Goal: Complete application form: Complete application form

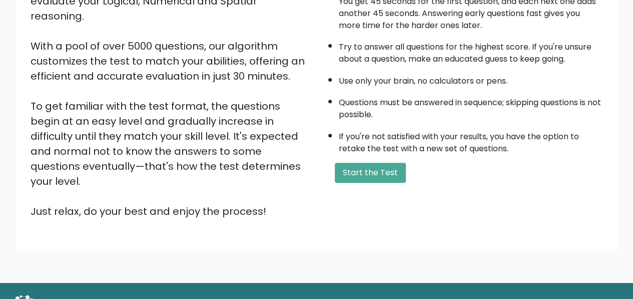
scroll to position [159, 0]
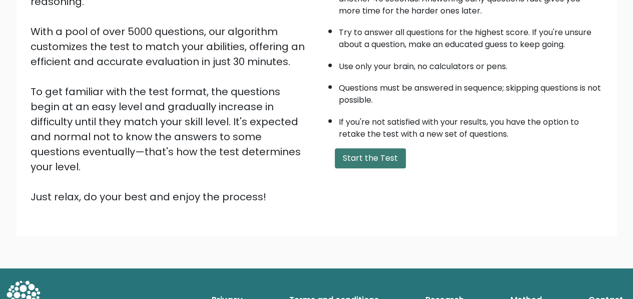
click at [383, 153] on button "Start the Test" at bounding box center [370, 158] width 71 height 20
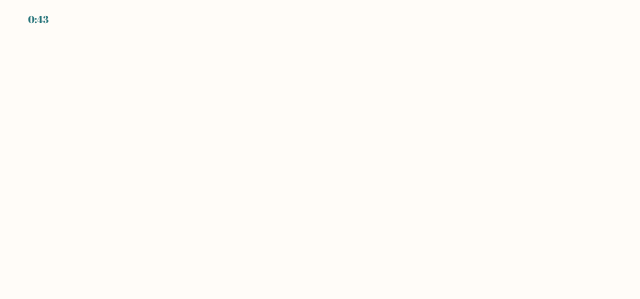
click at [202, 189] on body "0:43" at bounding box center [320, 149] width 640 height 299
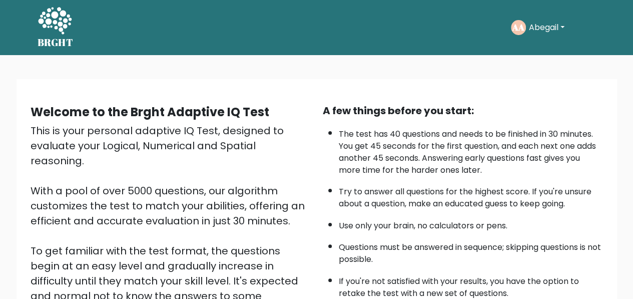
scroll to position [159, 0]
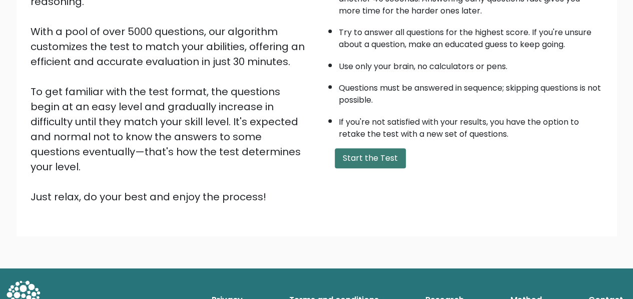
click at [363, 148] on button "Start the Test" at bounding box center [370, 158] width 71 height 20
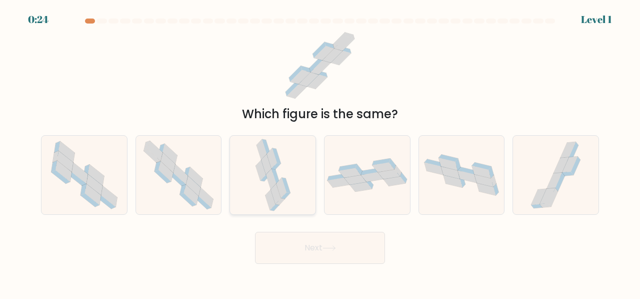
click at [276, 174] on icon at bounding box center [276, 177] width 9 height 16
click at [320, 152] on input "c." at bounding box center [320, 151] width 1 height 3
radio input "true"
click at [281, 249] on button "Next" at bounding box center [320, 248] width 130 height 32
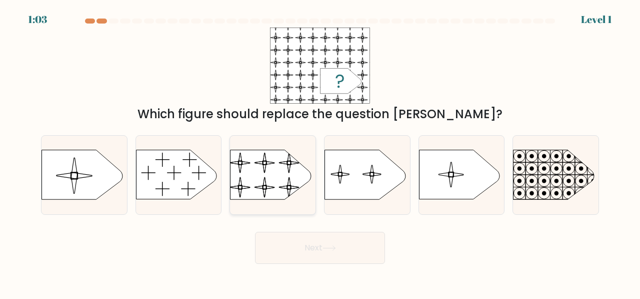
click at [276, 172] on rect at bounding box center [230, 144] width 196 height 149
click at [320, 152] on input "c." at bounding box center [320, 151] width 1 height 3
radio input "true"
click at [302, 254] on button "Next" at bounding box center [320, 248] width 130 height 32
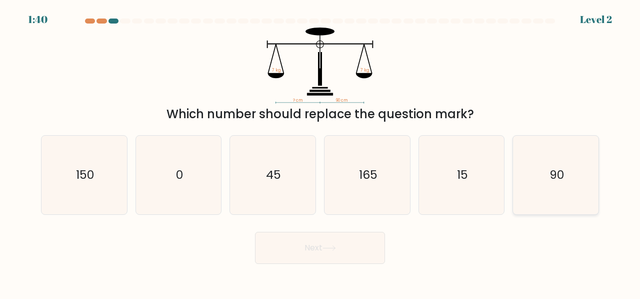
click at [544, 175] on icon "90" at bounding box center [556, 175] width 79 height 79
click at [321, 152] on input "f. 90" at bounding box center [320, 151] width 1 height 3
radio input "true"
click at [342, 252] on button "Next" at bounding box center [320, 248] width 130 height 32
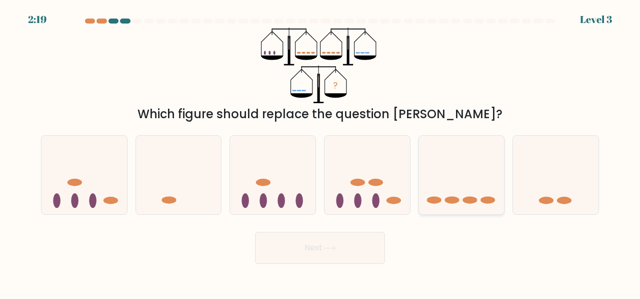
click at [456, 191] on icon at bounding box center [462, 174] width 86 height 71
click at [321, 152] on input "e." at bounding box center [320, 151] width 1 height 3
radio input "true"
click at [356, 245] on button "Next" at bounding box center [320, 248] width 130 height 32
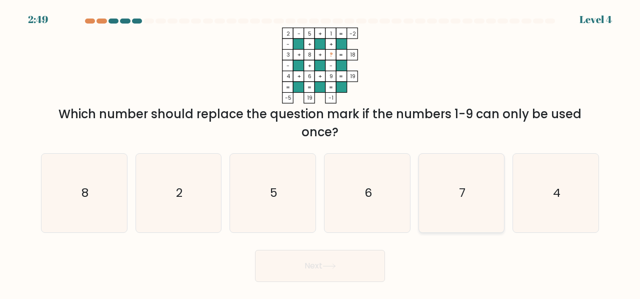
click at [443, 166] on icon "7" at bounding box center [462, 193] width 79 height 79
click at [321, 152] on input "e. 7" at bounding box center [320, 151] width 1 height 3
radio input "true"
click at [305, 266] on button "Next" at bounding box center [320, 266] width 130 height 32
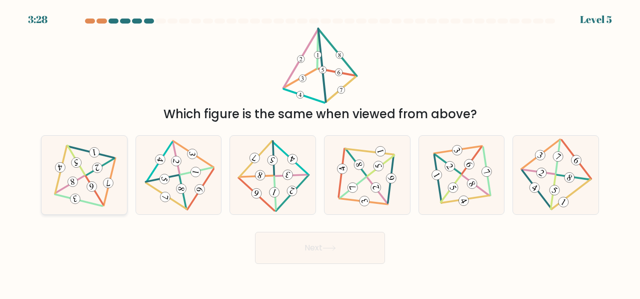
click at [85, 178] on icon at bounding box center [85, 174] width 64 height 63
click at [320, 152] on input "a." at bounding box center [320, 151] width 1 height 3
radio input "true"
click at [301, 240] on button "Next" at bounding box center [320, 248] width 130 height 32
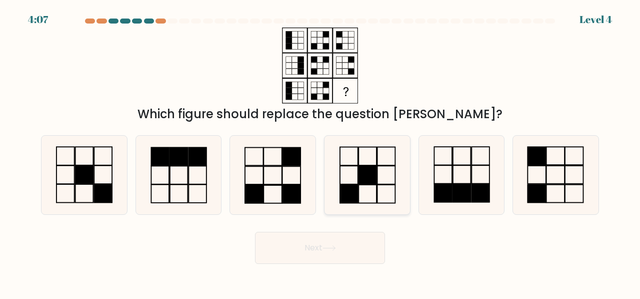
click at [372, 190] on icon at bounding box center [367, 175] width 79 height 79
click at [321, 152] on input "d." at bounding box center [320, 151] width 1 height 3
radio input "true"
click at [330, 239] on button "Next" at bounding box center [320, 248] width 130 height 32
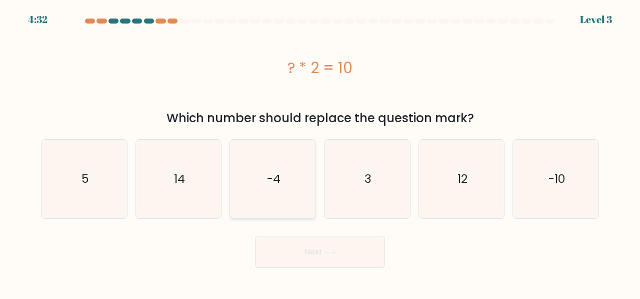
click at [265, 192] on icon "-4" at bounding box center [273, 179] width 79 height 79
click at [320, 152] on input "c. -4" at bounding box center [320, 151] width 1 height 3
radio input "true"
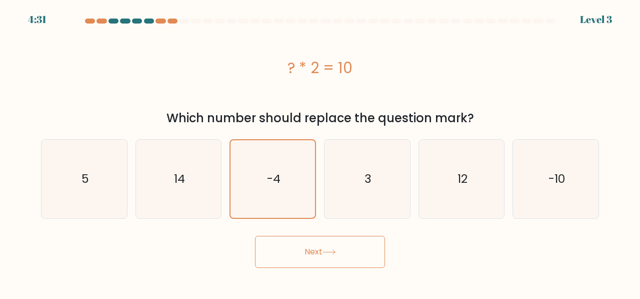
click at [304, 259] on button "Next" at bounding box center [320, 252] width 130 height 32
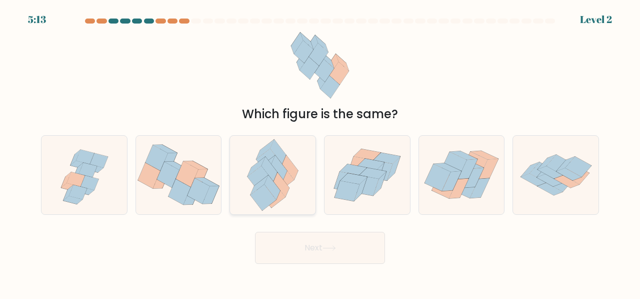
click at [261, 169] on icon at bounding box center [261, 179] width 26 height 26
click at [320, 152] on input "c." at bounding box center [320, 151] width 1 height 3
radio input "true"
click at [300, 241] on button "Next" at bounding box center [320, 248] width 130 height 32
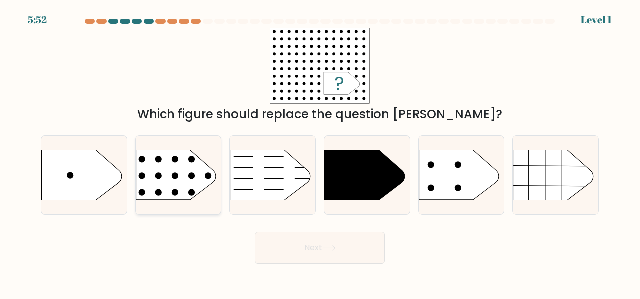
click at [152, 175] on rect at bounding box center [127, 135] width 222 height 169
click at [320, 152] on input "b." at bounding box center [320, 151] width 1 height 3
radio input "true"
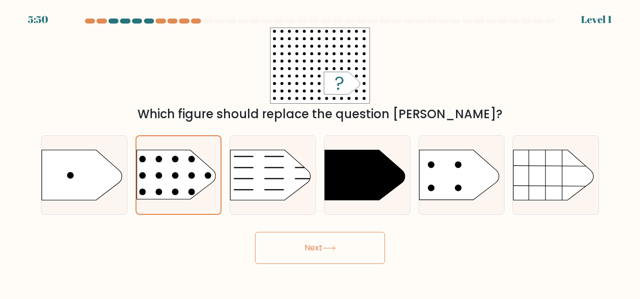
click at [270, 252] on button "Next" at bounding box center [320, 248] width 130 height 32
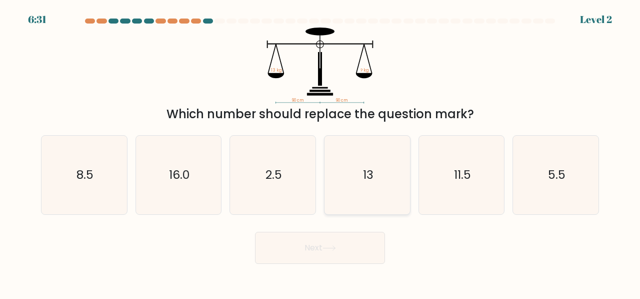
click at [351, 159] on icon "13" at bounding box center [367, 175] width 79 height 79
click at [321, 152] on input "d. 13" at bounding box center [320, 151] width 1 height 3
radio input "true"
click at [317, 234] on button "Next" at bounding box center [320, 248] width 130 height 32
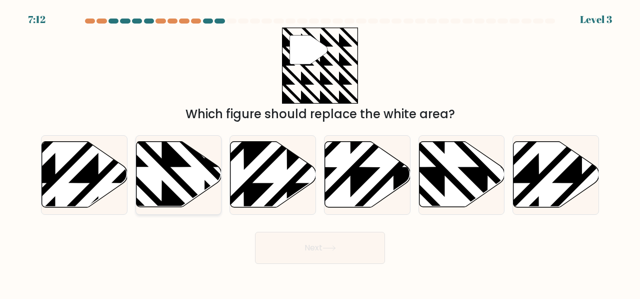
click at [186, 152] on icon at bounding box center [179, 175] width 86 height 66
click at [320, 152] on input "b." at bounding box center [320, 151] width 1 height 3
radio input "true"
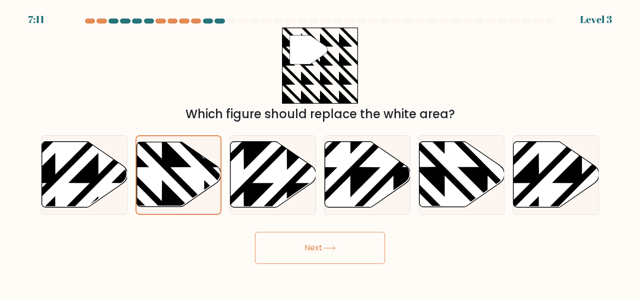
click at [321, 243] on button "Next" at bounding box center [320, 248] width 130 height 32
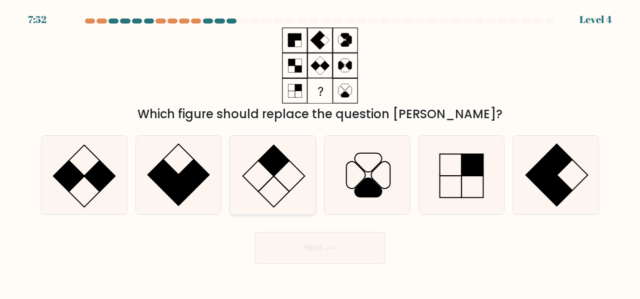
click at [260, 165] on icon at bounding box center [273, 175] width 79 height 79
click at [320, 152] on input "c." at bounding box center [320, 151] width 1 height 3
radio input "true"
click at [98, 168] on rect at bounding box center [99, 175] width 31 height 31
click at [320, 152] on input "a." at bounding box center [320, 151] width 1 height 3
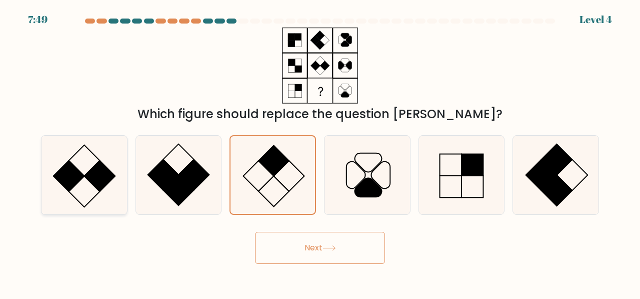
radio input "true"
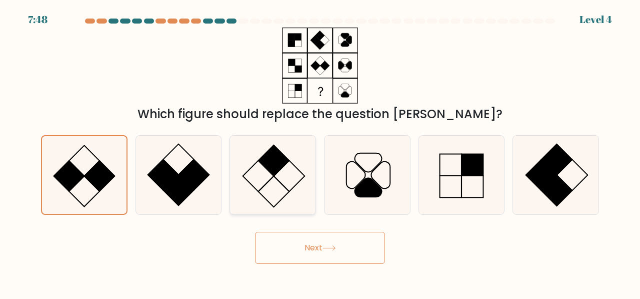
click at [262, 176] on icon at bounding box center [273, 175] width 79 height 79
click at [320, 152] on input "c." at bounding box center [320, 151] width 1 height 3
radio input "true"
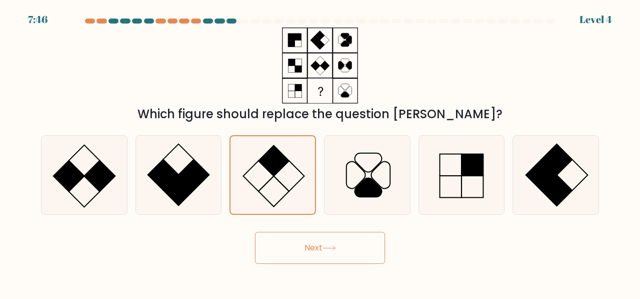
click at [298, 241] on button "Next" at bounding box center [320, 248] width 130 height 32
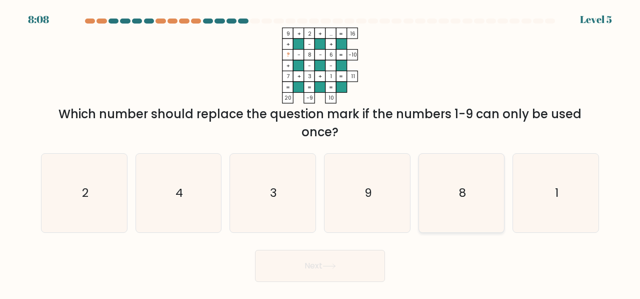
click at [464, 200] on text "8" at bounding box center [462, 192] width 7 height 17
click at [321, 152] on input "e. 8" at bounding box center [320, 151] width 1 height 3
radio input "true"
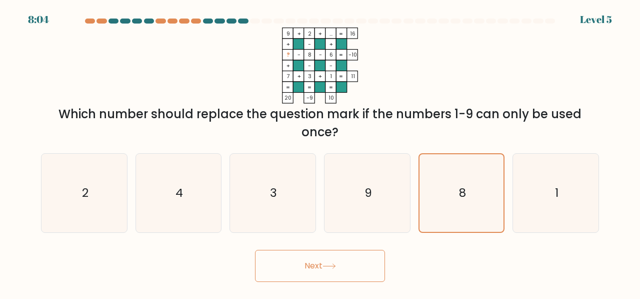
click at [297, 260] on button "Next" at bounding box center [320, 266] width 130 height 32
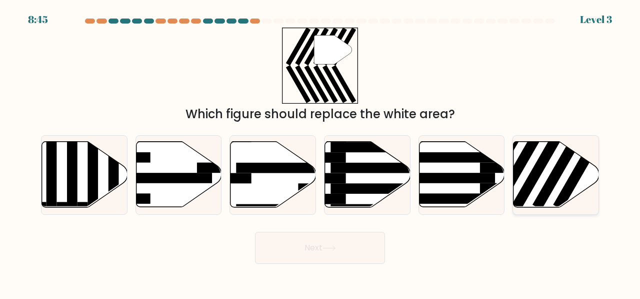
click at [555, 180] on rect at bounding box center [561, 167] width 56 height 86
click at [321, 152] on input "f." at bounding box center [320, 151] width 1 height 3
radio input "true"
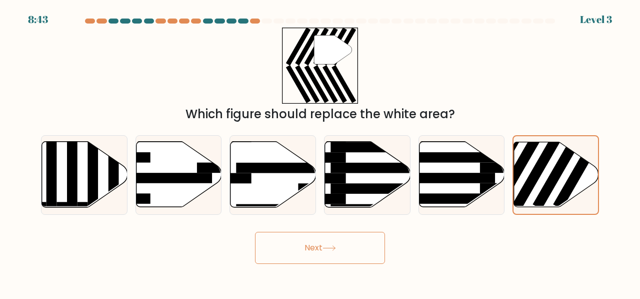
click at [292, 250] on button "Next" at bounding box center [320, 248] width 130 height 32
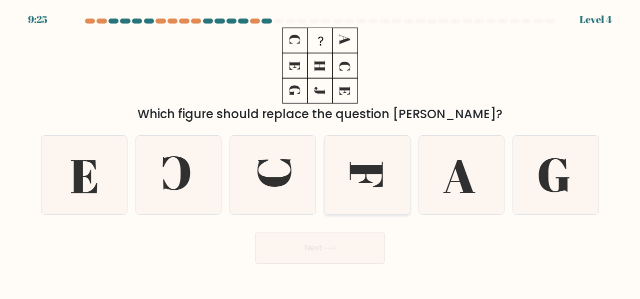
click at [356, 179] on icon at bounding box center [367, 175] width 79 height 79
click at [321, 152] on input "d." at bounding box center [320, 151] width 1 height 3
radio input "true"
click at [316, 251] on button "Next" at bounding box center [320, 248] width 130 height 32
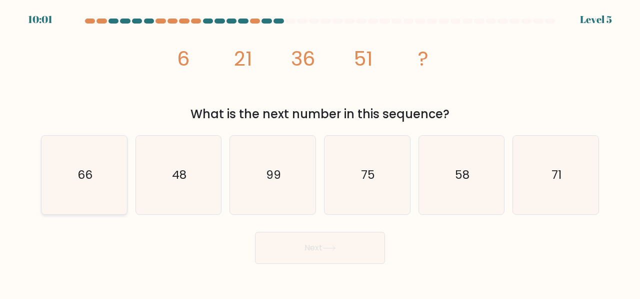
click at [107, 170] on icon "66" at bounding box center [84, 175] width 79 height 79
click at [320, 152] on input "a. 66" at bounding box center [320, 151] width 1 height 3
radio input "true"
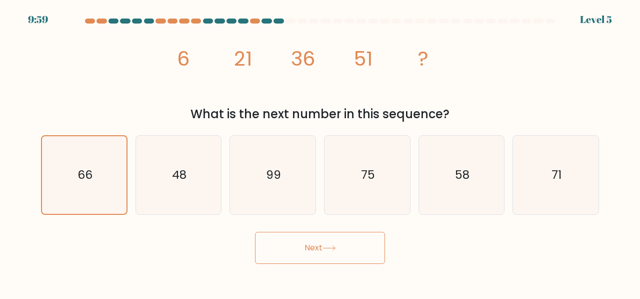
click at [304, 235] on button "Next" at bounding box center [320, 248] width 130 height 32
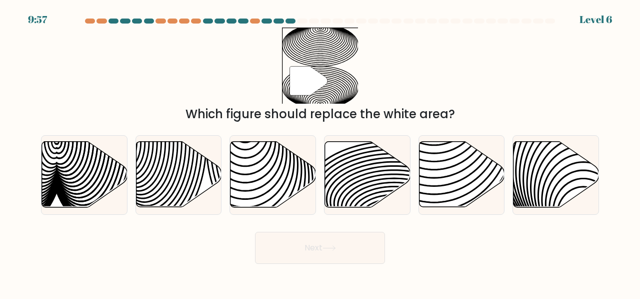
click at [303, 239] on button "Next" at bounding box center [320, 248] width 130 height 32
click at [367, 191] on icon at bounding box center [394, 184] width 172 height 86
click at [321, 152] on input "d." at bounding box center [320, 151] width 1 height 3
radio input "true"
click at [330, 234] on button "Next" at bounding box center [320, 248] width 130 height 32
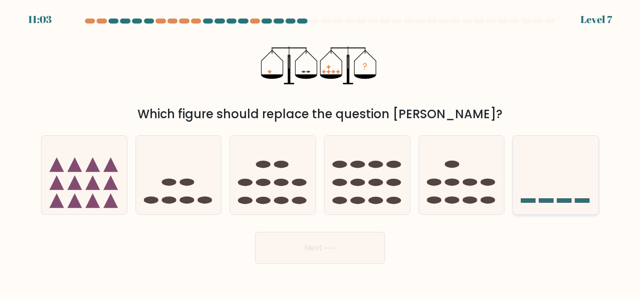
click at [549, 192] on icon at bounding box center [556, 174] width 86 height 71
click at [321, 152] on input "f." at bounding box center [320, 151] width 1 height 3
radio input "true"
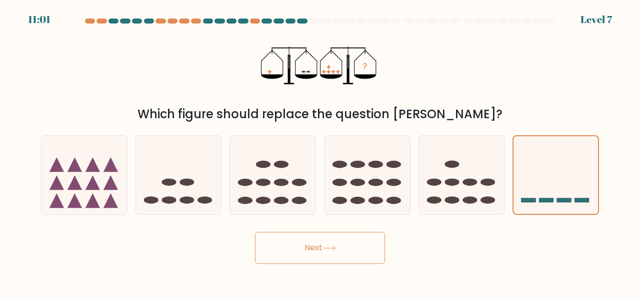
click at [324, 242] on button "Next" at bounding box center [320, 248] width 130 height 32
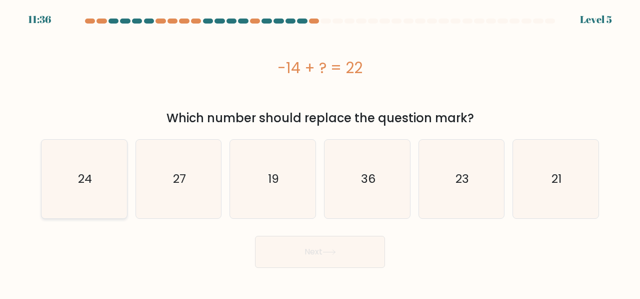
click at [80, 184] on text "24" at bounding box center [85, 179] width 14 height 17
click at [320, 152] on input "a. 24" at bounding box center [320, 151] width 1 height 3
radio input "true"
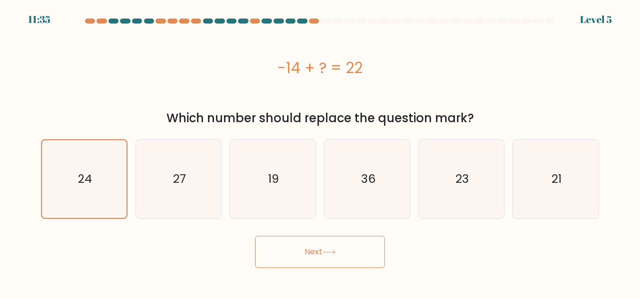
click at [291, 243] on button "Next" at bounding box center [320, 252] width 130 height 32
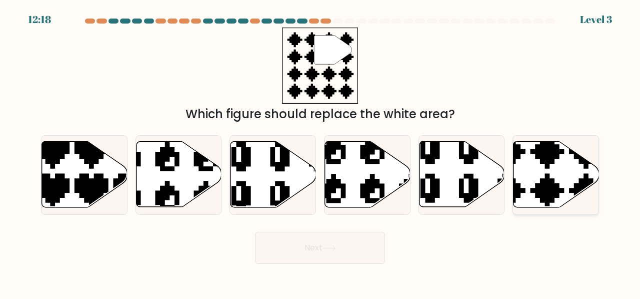
click at [534, 202] on icon at bounding box center [557, 175] width 86 height 66
click at [321, 152] on input "f." at bounding box center [320, 151] width 1 height 3
radio input "true"
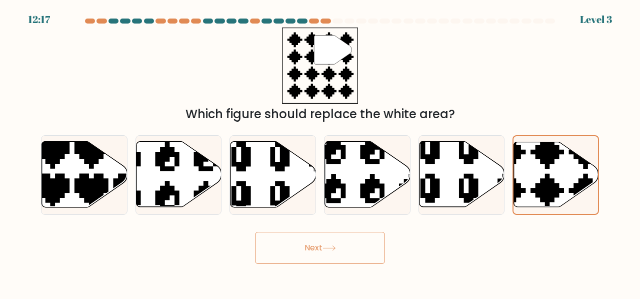
click at [330, 246] on icon at bounding box center [330, 248] width 14 height 6
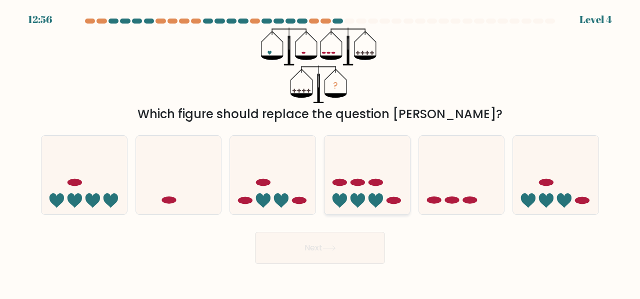
click at [344, 181] on ellipse at bounding box center [340, 183] width 15 height 8
click at [321, 152] on input "d." at bounding box center [320, 151] width 1 height 3
radio input "true"
click at [319, 236] on button "Next" at bounding box center [320, 248] width 130 height 32
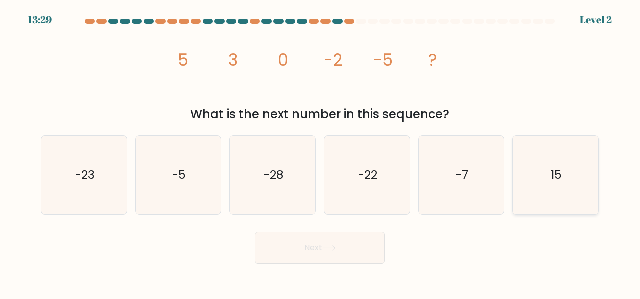
click at [535, 178] on icon "15" at bounding box center [556, 175] width 79 height 79
click at [321, 152] on input "f. 15" at bounding box center [320, 151] width 1 height 3
radio input "true"
click at [302, 249] on button "Next" at bounding box center [320, 248] width 130 height 32
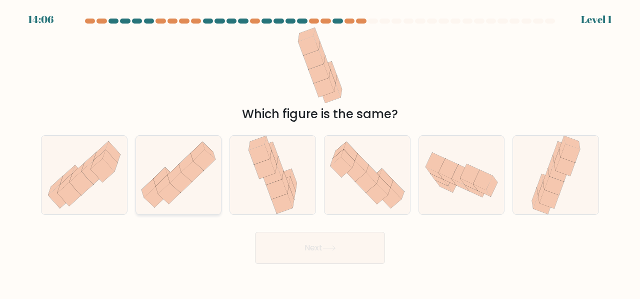
click at [195, 176] on icon at bounding box center [193, 171] width 22 height 21
click at [320, 152] on input "b." at bounding box center [320, 151] width 1 height 3
radio input "true"
click at [343, 240] on button "Next" at bounding box center [320, 248] width 130 height 32
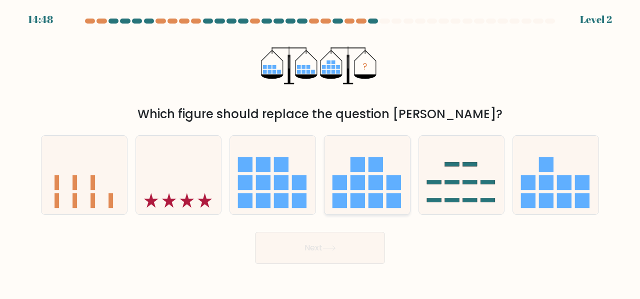
click at [362, 187] on rect at bounding box center [358, 182] width 15 height 15
click at [321, 152] on input "d." at bounding box center [320, 151] width 1 height 3
radio input "true"
click at [323, 245] on button "Next" at bounding box center [320, 248] width 130 height 32
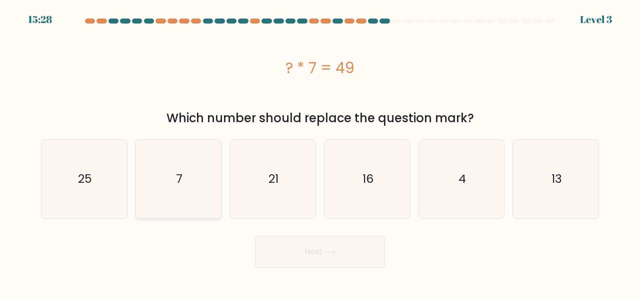
click at [179, 195] on icon "7" at bounding box center [179, 179] width 79 height 79
click at [320, 152] on input "b. 7" at bounding box center [320, 151] width 1 height 3
radio input "true"
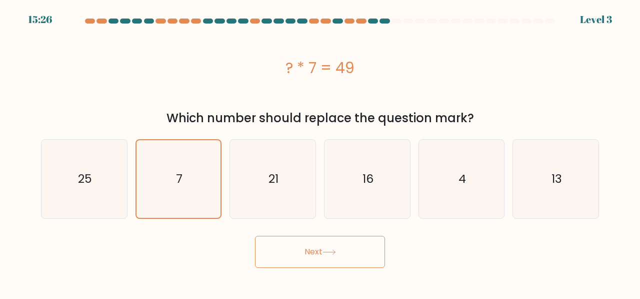
click at [306, 259] on button "Next" at bounding box center [320, 252] width 130 height 32
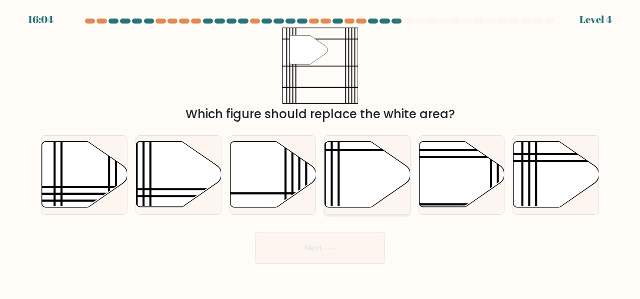
click at [371, 158] on icon at bounding box center [368, 175] width 86 height 66
click at [321, 152] on input "d." at bounding box center [320, 151] width 1 height 3
radio input "true"
click at [552, 164] on icon at bounding box center [557, 175] width 86 height 66
click at [321, 152] on input "f." at bounding box center [320, 151] width 1 height 3
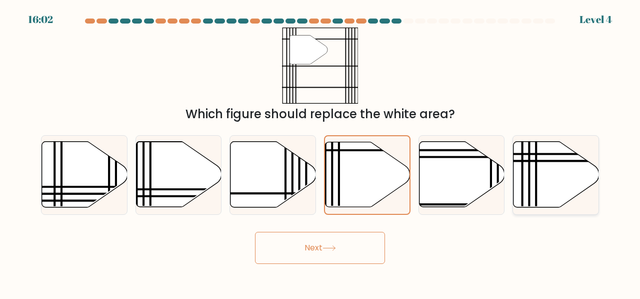
radio input "true"
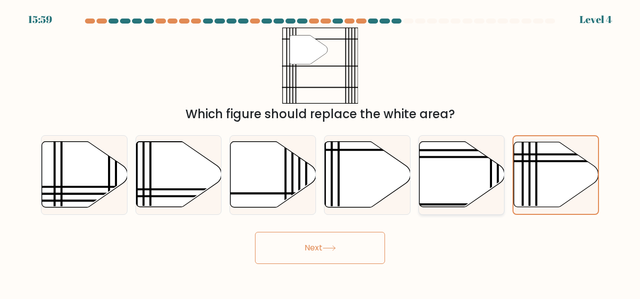
click at [448, 163] on icon at bounding box center [462, 175] width 86 height 66
click at [321, 152] on input "e." at bounding box center [320, 151] width 1 height 3
radio input "true"
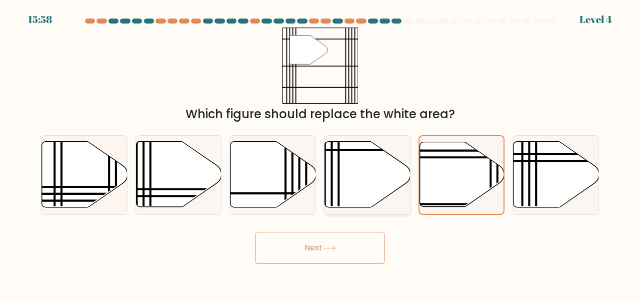
click at [374, 171] on icon at bounding box center [368, 175] width 86 height 66
click at [321, 152] on input "d." at bounding box center [320, 151] width 1 height 3
radio input "true"
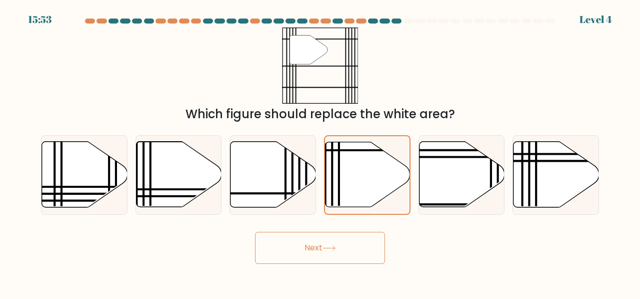
click at [351, 242] on button "Next" at bounding box center [320, 248] width 130 height 32
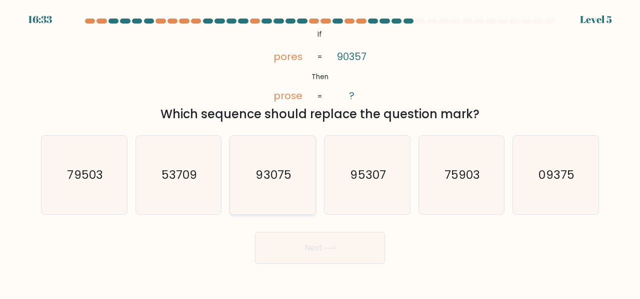
click at [291, 188] on icon "93075" at bounding box center [273, 175] width 79 height 79
click at [320, 152] on input "c. 93075" at bounding box center [320, 151] width 1 height 3
radio input "true"
click at [310, 237] on button "Next" at bounding box center [320, 248] width 130 height 32
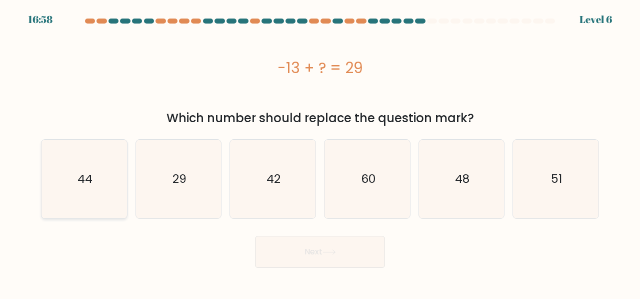
click at [92, 168] on icon "44" at bounding box center [84, 179] width 79 height 79
click at [320, 152] on input "a. 44" at bounding box center [320, 151] width 1 height 3
radio input "true"
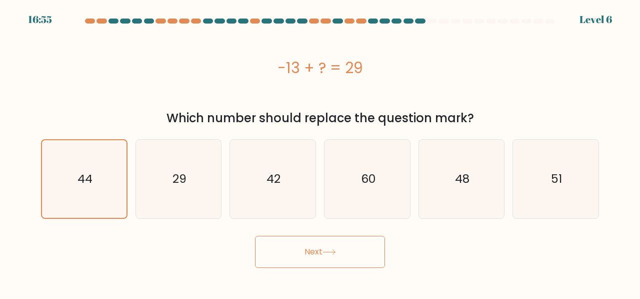
click at [275, 258] on button "Next" at bounding box center [320, 252] width 130 height 32
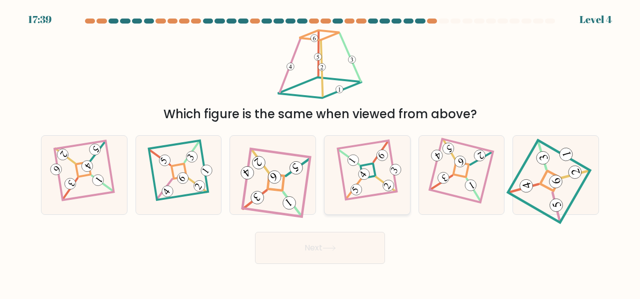
click at [354, 170] on icon at bounding box center [368, 174] width 54 height 63
click at [321, 152] on input "d." at bounding box center [320, 151] width 1 height 3
radio input "true"
click at [289, 251] on button "Next" at bounding box center [320, 248] width 130 height 32
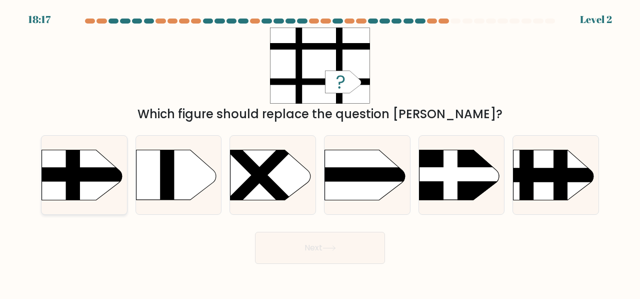
click at [88, 164] on rect at bounding box center [30, 138] width 222 height 169
click at [320, 152] on input "a." at bounding box center [320, 151] width 1 height 3
radio input "true"
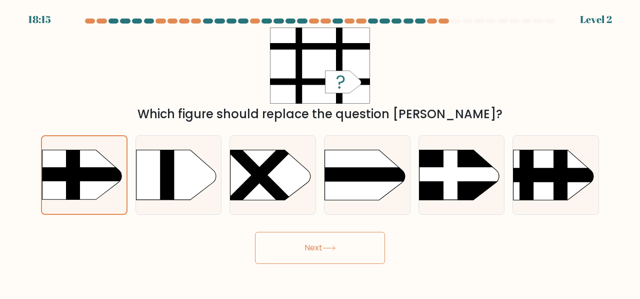
click at [281, 237] on button "Next" at bounding box center [320, 248] width 130 height 32
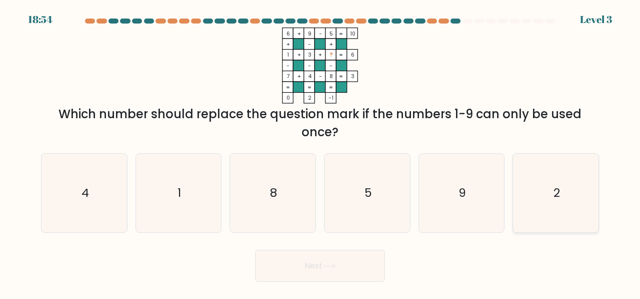
click at [551, 205] on icon "2" at bounding box center [556, 193] width 79 height 79
click at [321, 152] on input "f. 2" at bounding box center [320, 151] width 1 height 3
radio input "true"
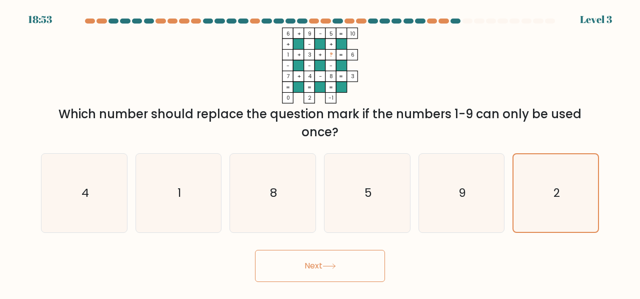
click at [376, 262] on button "Next" at bounding box center [320, 266] width 130 height 32
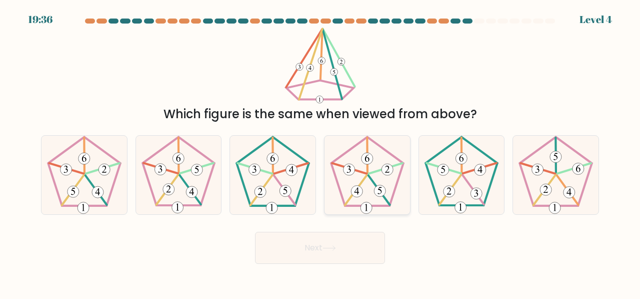
click at [347, 158] on icon at bounding box center [367, 175] width 79 height 79
click at [321, 152] on input "d." at bounding box center [320, 151] width 1 height 3
radio input "true"
click at [190, 193] on icon at bounding box center [192, 191] width 5 height 7
click at [320, 152] on input "b." at bounding box center [320, 151] width 1 height 3
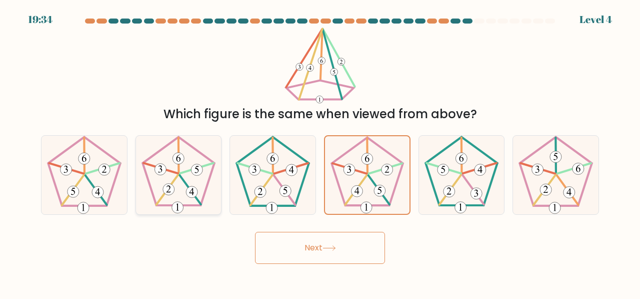
radio input "true"
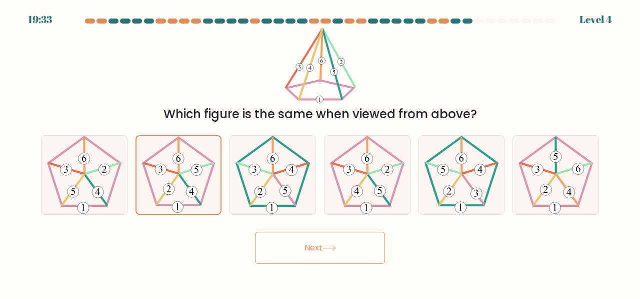
click at [289, 242] on button "Next" at bounding box center [320, 248] width 130 height 32
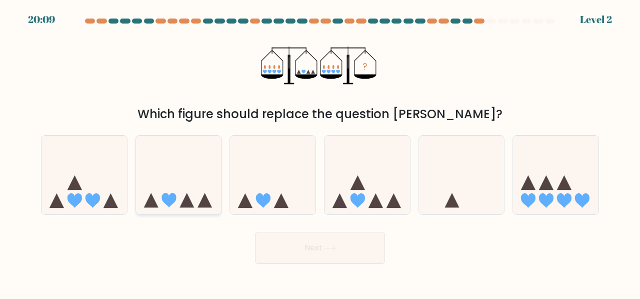
click at [171, 197] on icon at bounding box center [169, 200] width 15 height 15
click at [320, 152] on input "b." at bounding box center [320, 151] width 1 height 3
radio input "true"
click at [263, 243] on button "Next" at bounding box center [320, 248] width 130 height 32
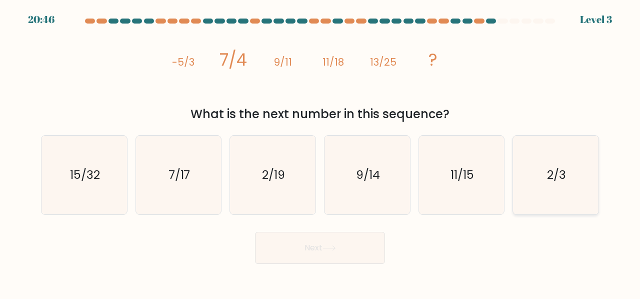
click at [529, 174] on icon "2/3" at bounding box center [556, 175] width 79 height 79
click at [321, 152] on input "f. 2/3" at bounding box center [320, 151] width 1 height 3
radio input "true"
click at [334, 242] on button "Next" at bounding box center [320, 248] width 130 height 32
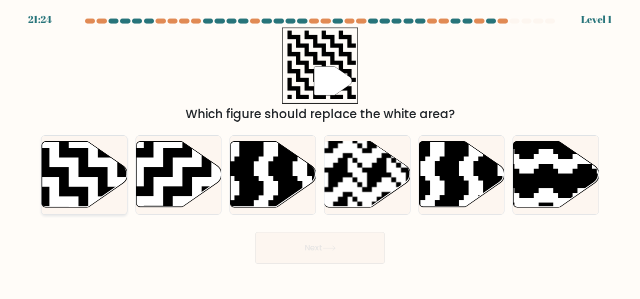
click at [102, 174] on icon at bounding box center [58, 138] width 155 height 155
click at [320, 152] on input "a." at bounding box center [320, 151] width 1 height 3
radio input "true"
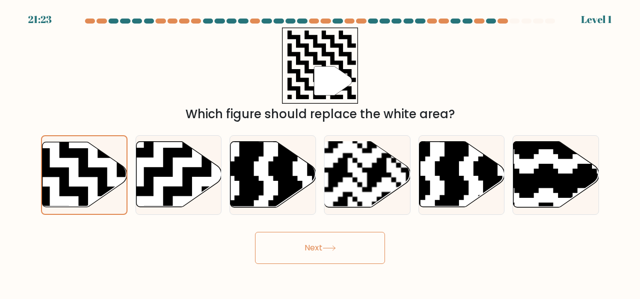
click at [320, 241] on button "Next" at bounding box center [320, 248] width 130 height 32
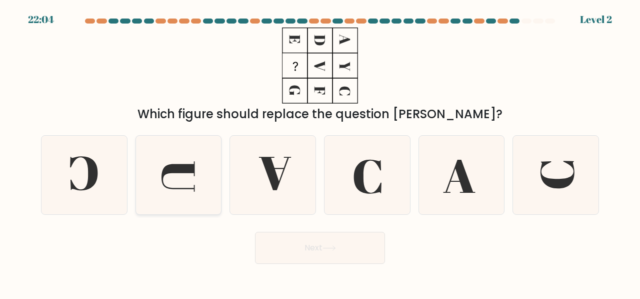
click at [197, 147] on icon at bounding box center [179, 175] width 79 height 79
click at [320, 150] on input "b." at bounding box center [320, 151] width 1 height 3
radio input "true"
click at [320, 239] on button "Next" at bounding box center [320, 248] width 130 height 32
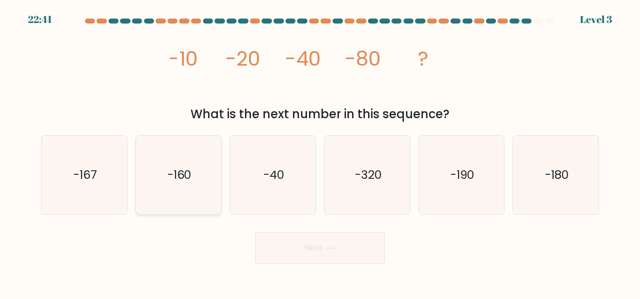
click at [185, 178] on text "-160" at bounding box center [180, 174] width 24 height 17
click at [320, 152] on input "b. -160" at bounding box center [320, 151] width 1 height 3
radio input "true"
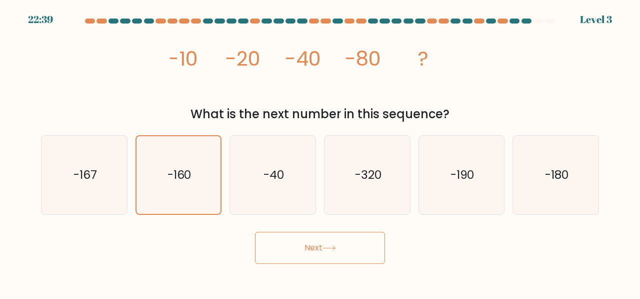
click at [292, 243] on button "Next" at bounding box center [320, 248] width 130 height 32
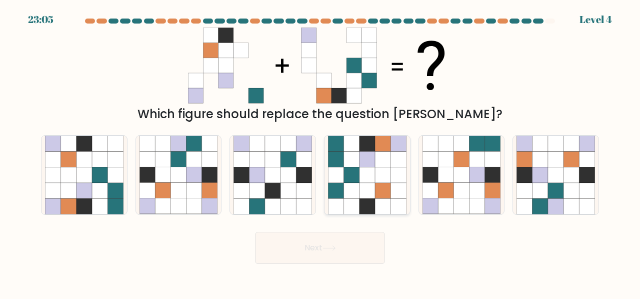
click at [377, 161] on icon at bounding box center [383, 159] width 16 height 16
click at [321, 152] on input "d." at bounding box center [320, 151] width 1 height 3
radio input "true"
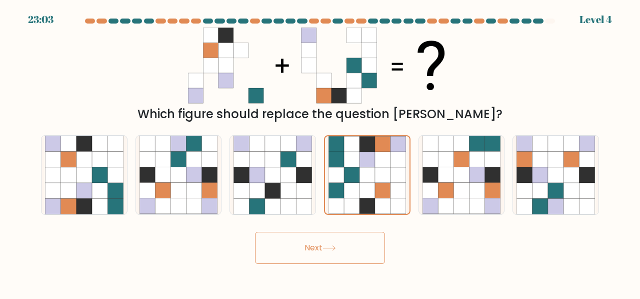
click at [321, 251] on button "Next" at bounding box center [320, 248] width 130 height 32
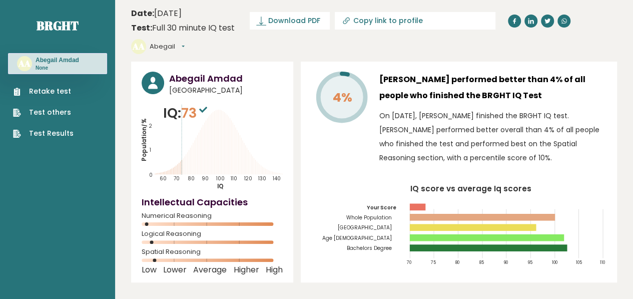
click at [49, 86] on div "Retake test Test others Test Results" at bounding box center [57, 106] width 99 height 65
click at [50, 95] on link "Retake test" at bounding box center [43, 91] width 61 height 11
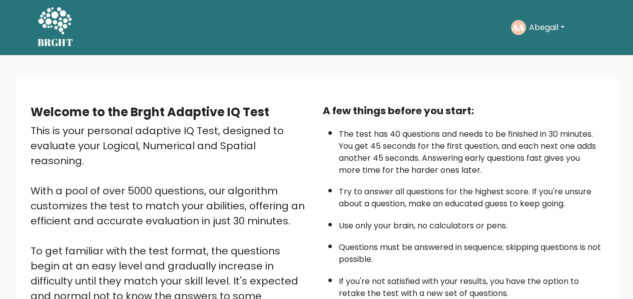
scroll to position [159, 0]
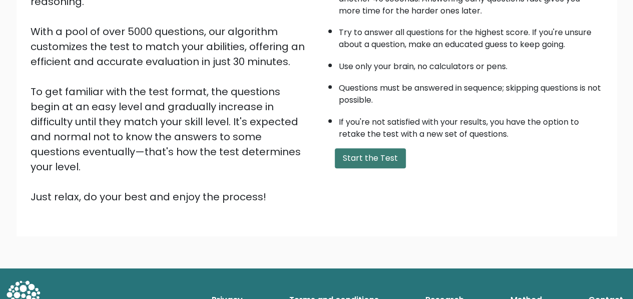
click at [346, 157] on button "Start the Test" at bounding box center [370, 158] width 71 height 20
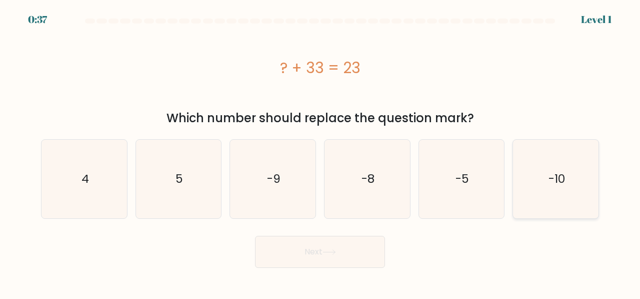
click at [547, 169] on icon "-10" at bounding box center [556, 179] width 79 height 79
click at [321, 152] on input "f. -10" at bounding box center [320, 151] width 1 height 3
radio input "true"
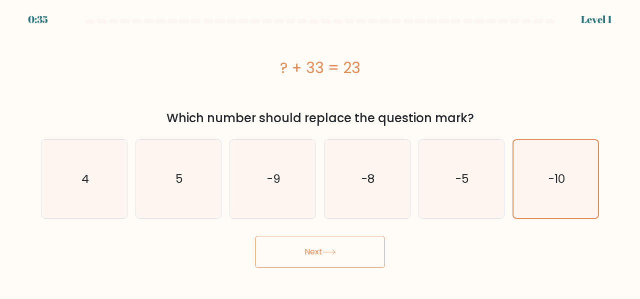
click at [364, 268] on body "0:35 Level 1 a." at bounding box center [320, 149] width 640 height 299
click at [357, 260] on button "Next" at bounding box center [320, 252] width 130 height 32
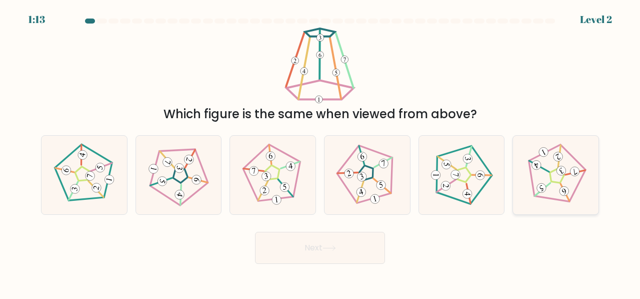
click at [542, 167] on icon at bounding box center [556, 174] width 63 height 63
click at [321, 152] on input "f." at bounding box center [320, 151] width 1 height 3
radio input "true"
click at [285, 249] on button "Next" at bounding box center [320, 248] width 130 height 32
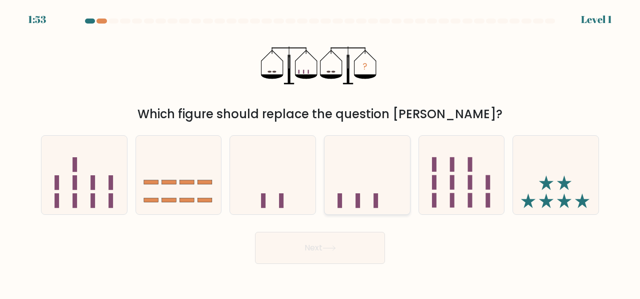
click at [393, 147] on icon at bounding box center [368, 174] width 86 height 71
click at [321, 150] on input "d." at bounding box center [320, 151] width 1 height 3
radio input "true"
click at [342, 248] on button "Next" at bounding box center [320, 248] width 130 height 32
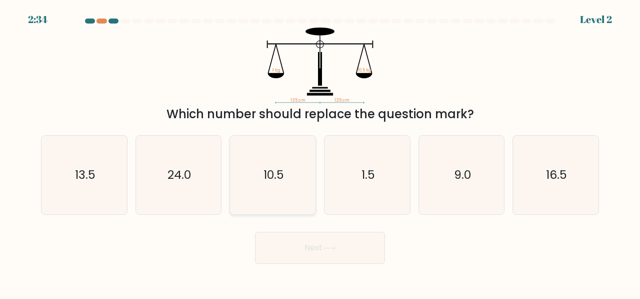
click at [286, 181] on icon "10.5" at bounding box center [273, 175] width 79 height 79
click at [320, 152] on input "c. 10.5" at bounding box center [320, 151] width 1 height 3
radio input "true"
click at [307, 246] on button "Next" at bounding box center [320, 248] width 130 height 32
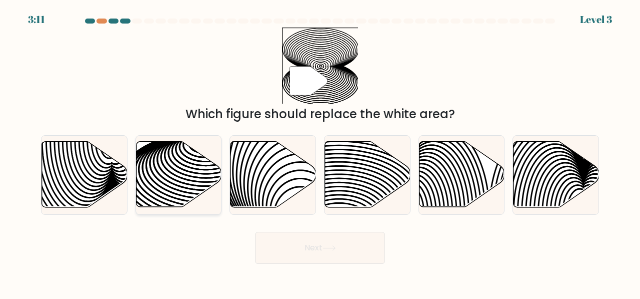
click at [160, 184] on icon at bounding box center [179, 175] width 86 height 66
click at [320, 152] on input "b." at bounding box center [320, 151] width 1 height 3
radio input "true"
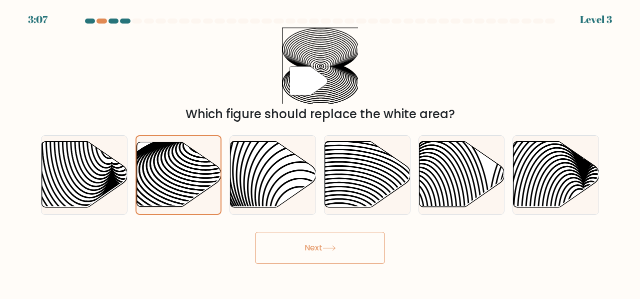
click at [291, 250] on button "Next" at bounding box center [320, 248] width 130 height 32
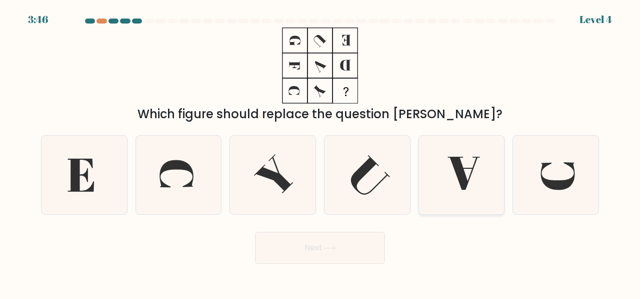
click at [450, 184] on icon at bounding box center [462, 175] width 79 height 79
click at [321, 152] on input "e." at bounding box center [320, 151] width 1 height 3
radio input "true"
click at [335, 243] on button "Next" at bounding box center [320, 248] width 130 height 32
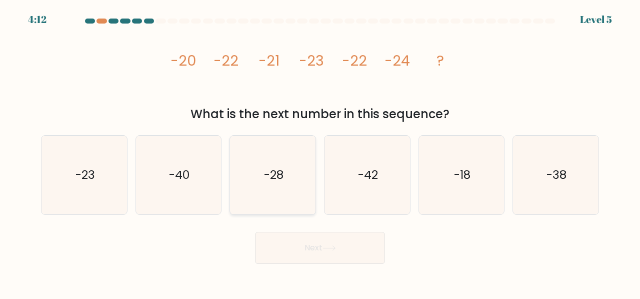
click at [270, 188] on icon "-28" at bounding box center [273, 175] width 79 height 79
click at [320, 152] on input "c. -28" at bounding box center [320, 151] width 1 height 3
radio input "true"
click at [299, 246] on button "Next" at bounding box center [320, 248] width 130 height 32
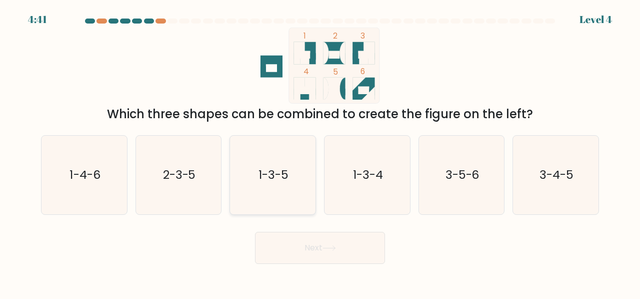
click at [293, 189] on icon "1-3-5" at bounding box center [273, 175] width 79 height 79
click at [320, 152] on input "c. 1-3-5" at bounding box center [320, 151] width 1 height 3
radio input "true"
click at [359, 188] on icon "1-3-4" at bounding box center [367, 175] width 79 height 79
click at [321, 152] on input "d. 1-3-4" at bounding box center [320, 151] width 1 height 3
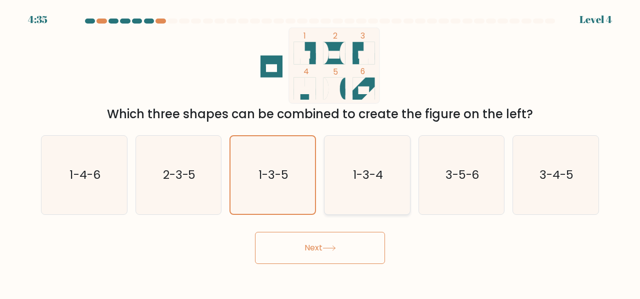
radio input "true"
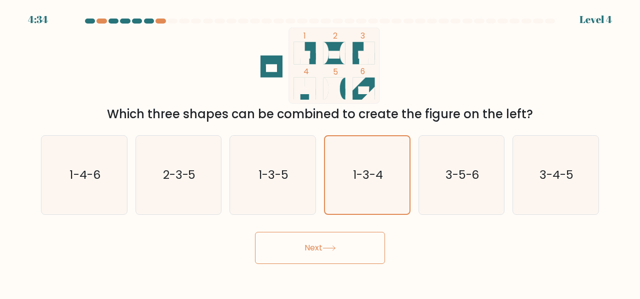
click at [331, 249] on icon at bounding box center [330, 248] width 14 height 6
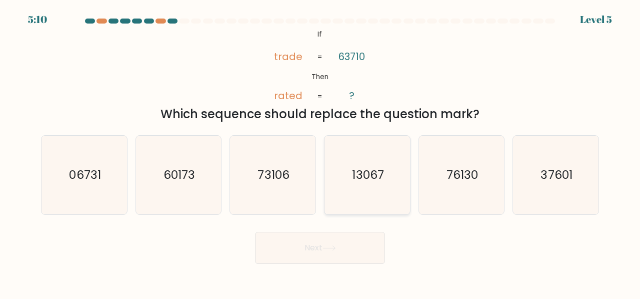
click at [383, 174] on text "13067" at bounding box center [368, 174] width 32 height 17
click at [321, 152] on input "d. 13067" at bounding box center [320, 151] width 1 height 3
radio input "true"
click at [316, 249] on button "Next" at bounding box center [320, 248] width 130 height 32
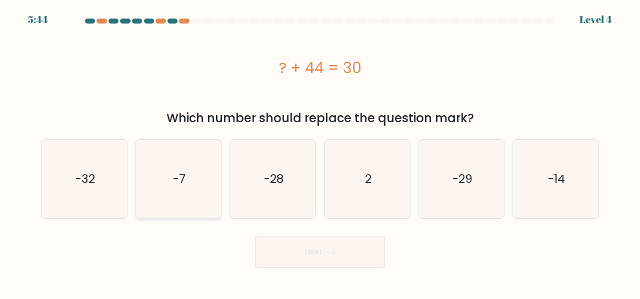
click at [184, 161] on icon "-7" at bounding box center [179, 179] width 79 height 79
click at [320, 152] on input "b. -7" at bounding box center [320, 151] width 1 height 3
radio input "true"
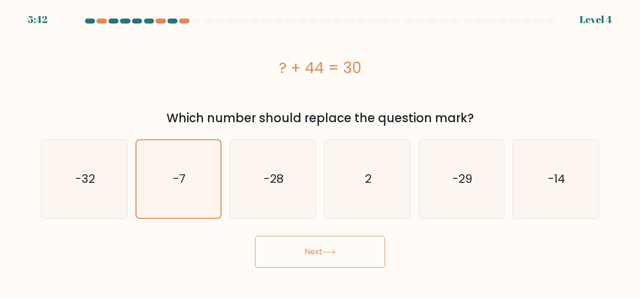
click at [299, 253] on button "Next" at bounding box center [320, 252] width 130 height 32
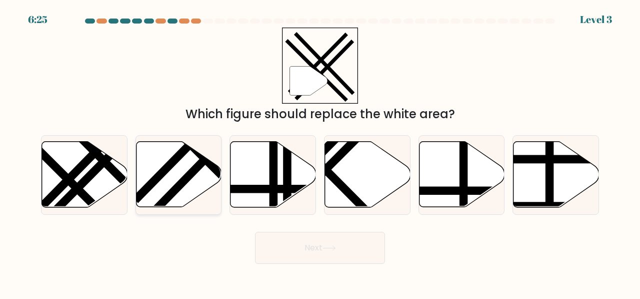
click at [185, 161] on icon at bounding box center [179, 175] width 86 height 66
click at [320, 152] on input "b." at bounding box center [320, 151] width 1 height 3
radio input "true"
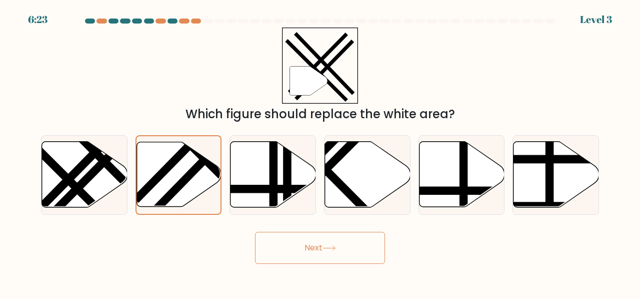
click at [292, 247] on button "Next" at bounding box center [320, 248] width 130 height 32
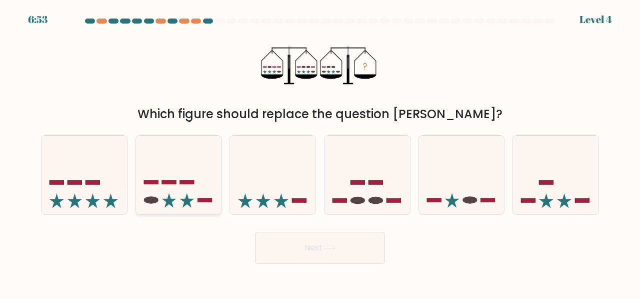
click at [157, 178] on icon at bounding box center [179, 174] width 86 height 71
click at [320, 152] on input "b." at bounding box center [320, 151] width 1 height 3
radio input "true"
click at [336, 235] on button "Next" at bounding box center [320, 248] width 130 height 32
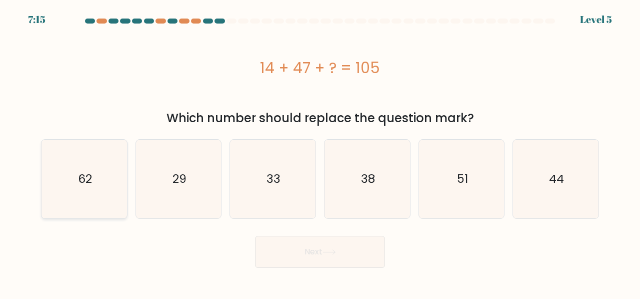
click at [115, 171] on icon "62" at bounding box center [84, 179] width 79 height 79
click at [320, 152] on input "a. 62" at bounding box center [320, 151] width 1 height 3
radio input "true"
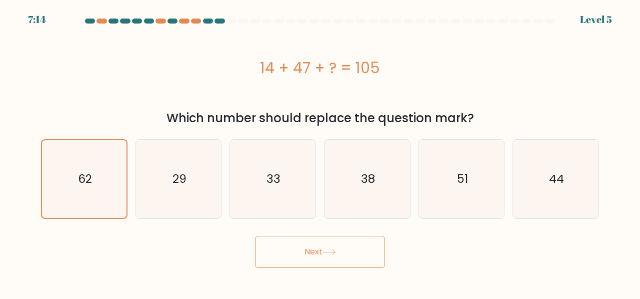
click at [291, 244] on button "Next" at bounding box center [320, 252] width 130 height 32
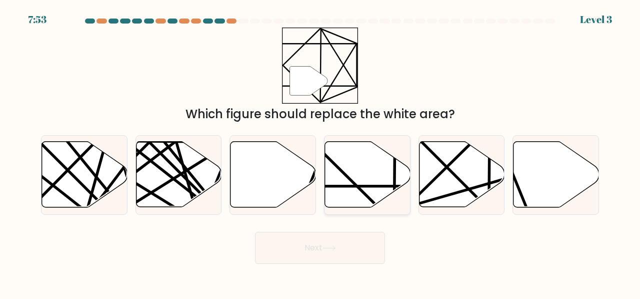
click at [347, 188] on icon at bounding box center [368, 175] width 86 height 66
click at [321, 152] on input "d." at bounding box center [320, 151] width 1 height 3
radio input "true"
click at [300, 246] on button "Next" at bounding box center [320, 248] width 130 height 32
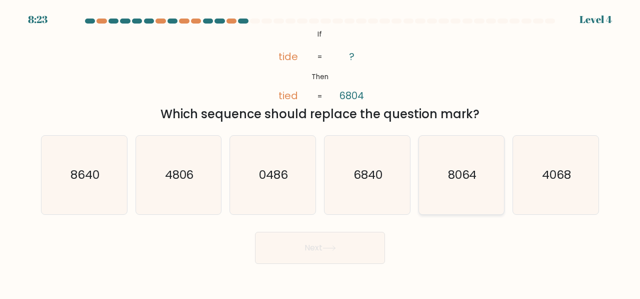
click at [451, 193] on icon "8064" at bounding box center [462, 175] width 79 height 79
click at [321, 152] on input "e. 8064" at bounding box center [320, 151] width 1 height 3
radio input "true"
click at [313, 247] on button "Next" at bounding box center [320, 248] width 130 height 32
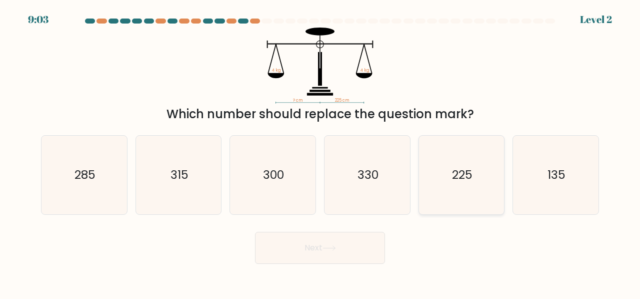
click at [467, 151] on icon "225" at bounding box center [462, 175] width 79 height 79
click at [321, 151] on input "e. 225" at bounding box center [320, 151] width 1 height 3
radio input "true"
click at [362, 238] on button "Next" at bounding box center [320, 248] width 130 height 32
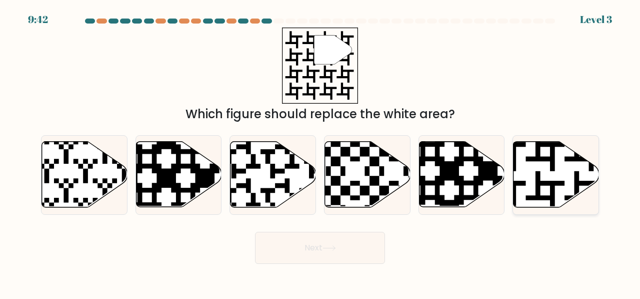
click at [543, 187] on icon at bounding box center [557, 175] width 86 height 66
click at [321, 152] on input "f." at bounding box center [320, 151] width 1 height 3
radio input "true"
click at [365, 248] on button "Next" at bounding box center [320, 248] width 130 height 32
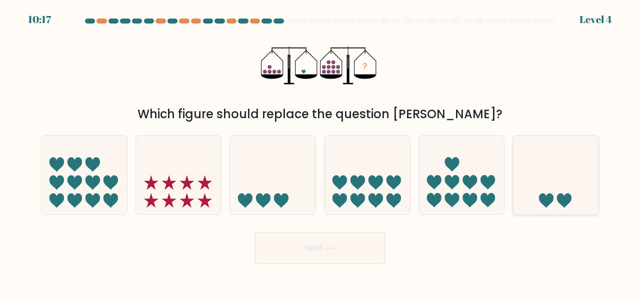
click at [541, 175] on icon at bounding box center [556, 174] width 86 height 71
click at [321, 152] on input "f." at bounding box center [320, 151] width 1 height 3
radio input "true"
click at [346, 232] on button "Next" at bounding box center [320, 248] width 130 height 32
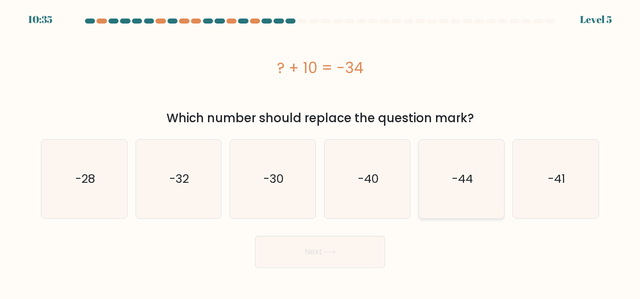
click at [432, 194] on icon "-44" at bounding box center [462, 179] width 79 height 79
click at [321, 152] on input "e. -44" at bounding box center [320, 151] width 1 height 3
radio input "true"
click at [344, 258] on button "Next" at bounding box center [320, 252] width 130 height 32
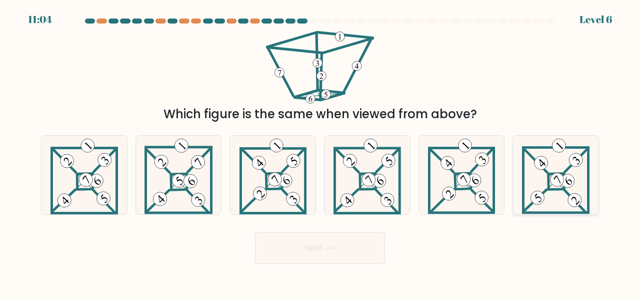
click at [549, 183] on 276 at bounding box center [557, 182] width 16 height 16
click at [321, 152] on input "f." at bounding box center [320, 151] width 1 height 3
radio input "true"
click at [327, 255] on button "Next" at bounding box center [320, 248] width 130 height 32
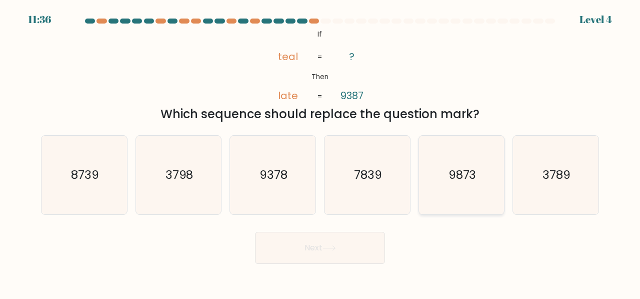
click at [475, 161] on icon "9873" at bounding box center [462, 175] width 79 height 79
click at [321, 152] on input "e. 9873" at bounding box center [320, 151] width 1 height 3
radio input "true"
click at [186, 207] on icon "3798" at bounding box center [179, 175] width 79 height 79
click at [320, 152] on input "b. 3798" at bounding box center [320, 151] width 1 height 3
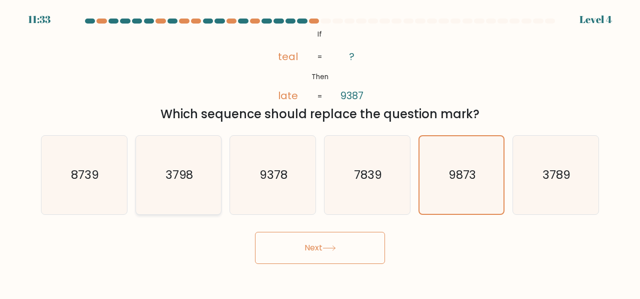
radio input "true"
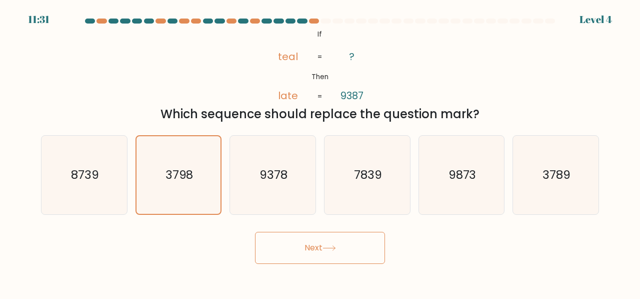
click at [297, 234] on button "Next" at bounding box center [320, 248] width 130 height 32
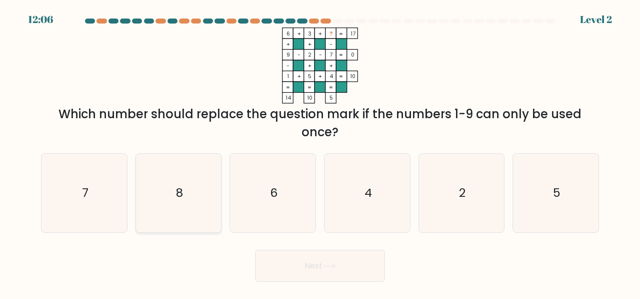
click at [196, 193] on icon "8" at bounding box center [179, 193] width 79 height 79
click at [320, 152] on input "b. 8" at bounding box center [320, 151] width 1 height 3
radio input "true"
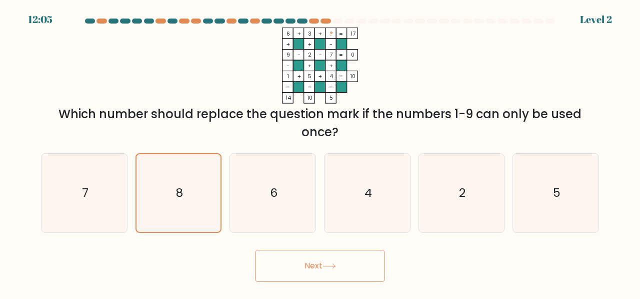
click at [287, 258] on button "Next" at bounding box center [320, 266] width 130 height 32
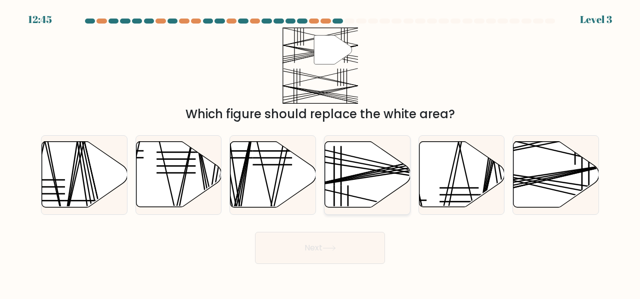
click at [360, 157] on icon at bounding box center [368, 175] width 86 height 66
click at [321, 152] on input "d." at bounding box center [320, 151] width 1 height 3
radio input "true"
click at [579, 171] on line at bounding box center [528, 179] width 171 height 31
click at [321, 152] on input "f." at bounding box center [320, 151] width 1 height 3
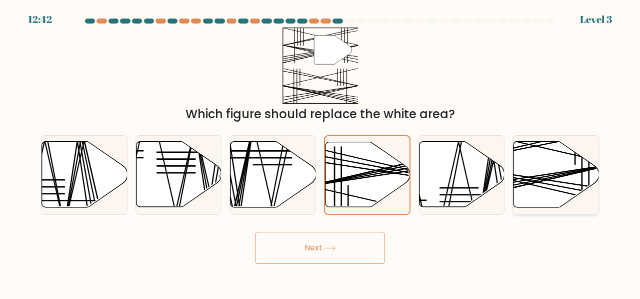
radio input "true"
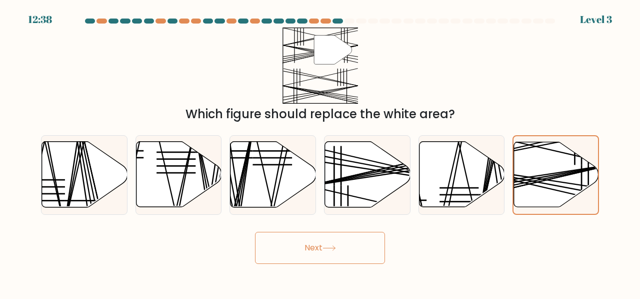
click at [321, 253] on button "Next" at bounding box center [320, 248] width 130 height 32
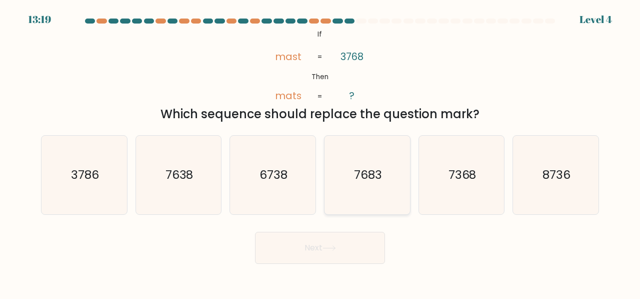
click at [373, 183] on icon "7683" at bounding box center [367, 175] width 79 height 79
click at [321, 152] on input "d. 7683" at bounding box center [320, 151] width 1 height 3
radio input "true"
click at [312, 238] on button "Next" at bounding box center [320, 248] width 130 height 32
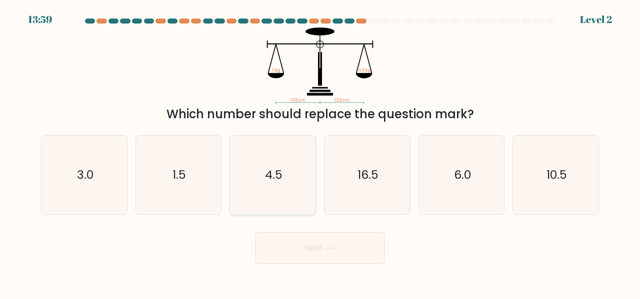
click at [294, 174] on icon "4.5" at bounding box center [273, 175] width 79 height 79
click at [320, 152] on input "c. 4.5" at bounding box center [320, 151] width 1 height 3
radio input "true"
click at [309, 245] on button "Next" at bounding box center [320, 248] width 130 height 32
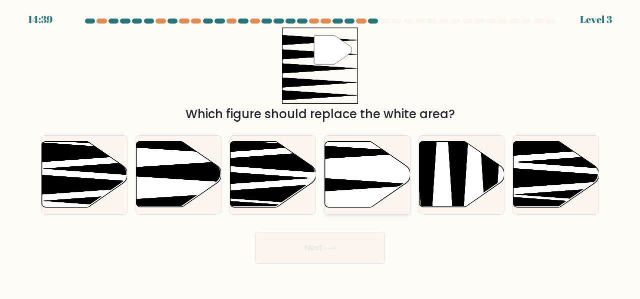
click at [369, 155] on icon at bounding box center [339, 152] width 170 height 22
click at [321, 152] on input "d." at bounding box center [320, 151] width 1 height 3
radio input "true"
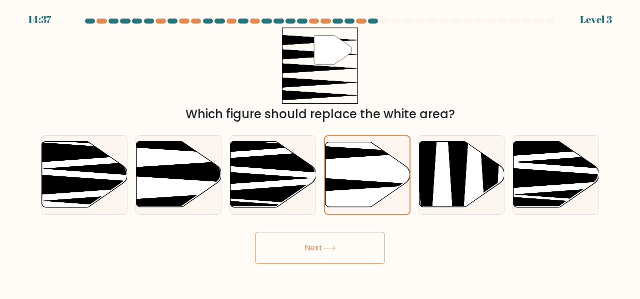
click at [324, 257] on button "Next" at bounding box center [320, 248] width 130 height 32
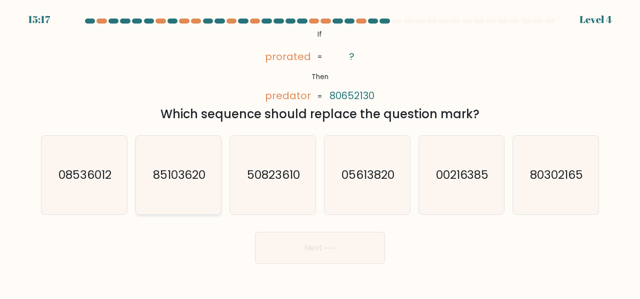
click at [195, 178] on text "85103620" at bounding box center [179, 174] width 53 height 17
click at [320, 152] on input "b. 85103620" at bounding box center [320, 151] width 1 height 3
radio input "true"
click at [301, 241] on button "Next" at bounding box center [320, 248] width 130 height 32
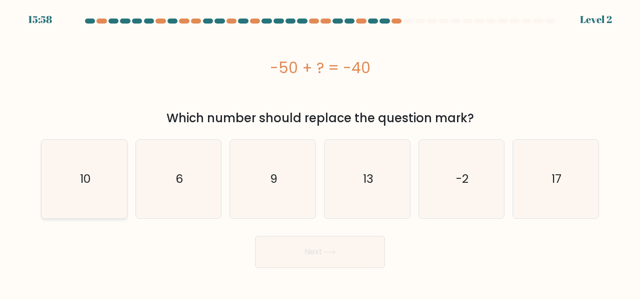
click at [68, 189] on icon "10" at bounding box center [84, 179] width 79 height 79
click at [320, 152] on input "a. 10" at bounding box center [320, 151] width 1 height 3
radio input "true"
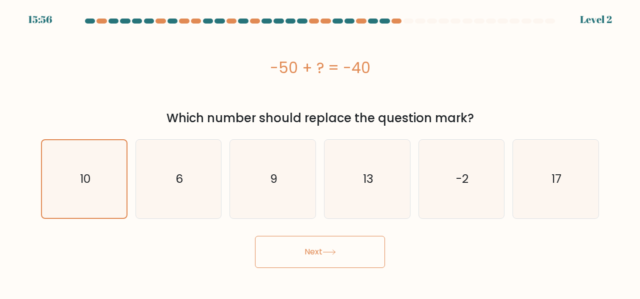
click at [269, 254] on button "Next" at bounding box center [320, 252] width 130 height 32
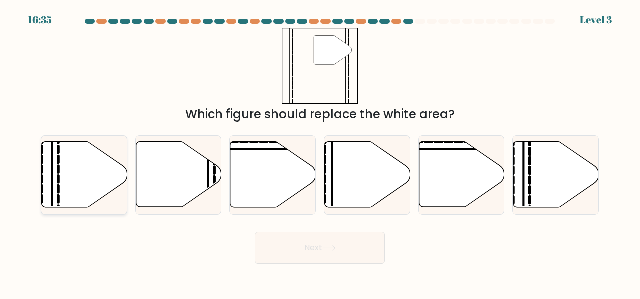
click at [72, 186] on icon at bounding box center [85, 175] width 86 height 66
click at [320, 152] on input "a." at bounding box center [320, 151] width 1 height 3
radio input "true"
click at [288, 249] on button "Next" at bounding box center [320, 248] width 130 height 32
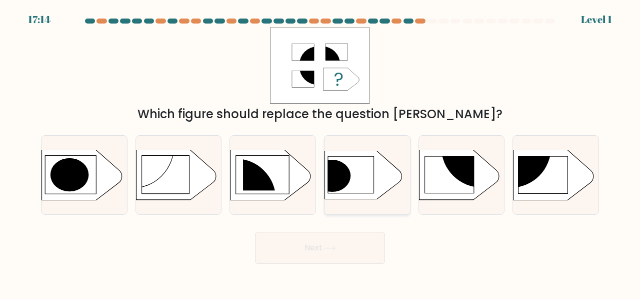
click at [338, 176] on ellipse at bounding box center [332, 176] width 37 height 32
click at [321, 152] on input "d." at bounding box center [320, 151] width 1 height 3
radio input "true"
click at [546, 176] on rect at bounding box center [544, 174] width 50 height 37
click at [321, 152] on input "f." at bounding box center [320, 151] width 1 height 3
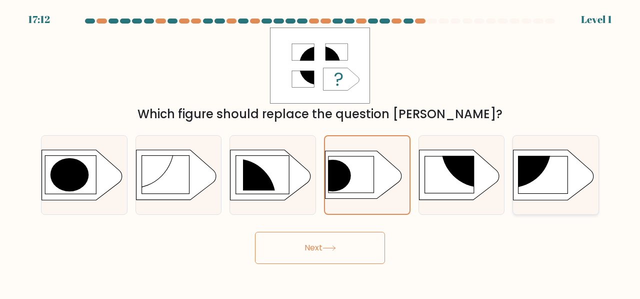
radio input "true"
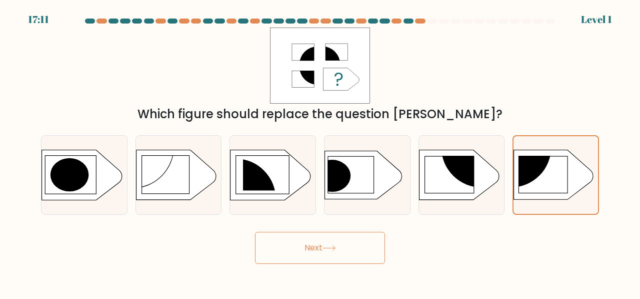
click at [357, 242] on button "Next" at bounding box center [320, 248] width 130 height 32
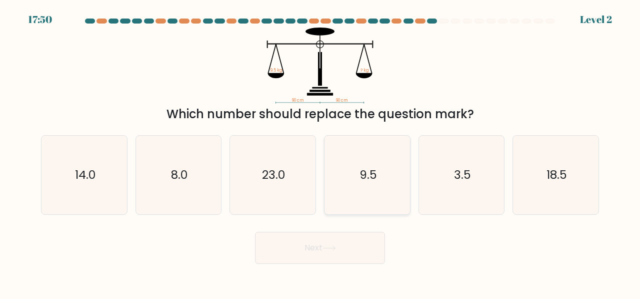
click at [347, 155] on icon "9.5" at bounding box center [367, 175] width 79 height 79
click at [321, 152] on input "d. 9.5" at bounding box center [320, 151] width 1 height 3
radio input "true"
click at [348, 258] on button "Next" at bounding box center [320, 248] width 130 height 32
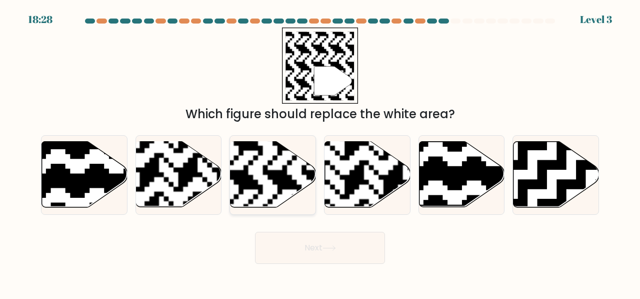
click at [266, 167] on rect at bounding box center [243, 141] width 155 height 155
click at [320, 152] on input "c." at bounding box center [320, 151] width 1 height 3
radio input "true"
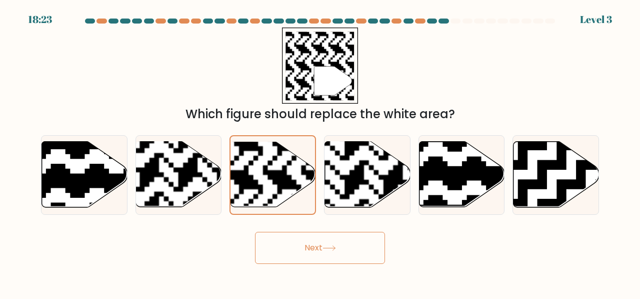
click at [306, 246] on button "Next" at bounding box center [320, 248] width 130 height 32
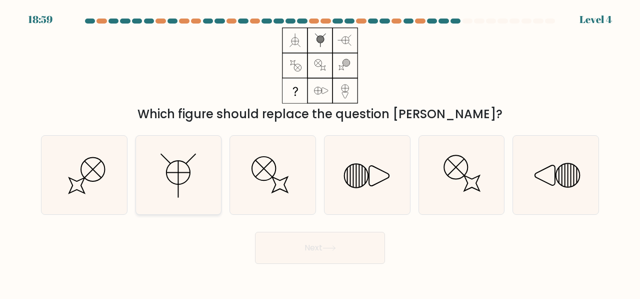
click at [203, 161] on icon at bounding box center [179, 175] width 79 height 79
click at [320, 152] on input "b." at bounding box center [320, 151] width 1 height 3
radio input "true"
click at [300, 246] on button "Next" at bounding box center [320, 248] width 130 height 32
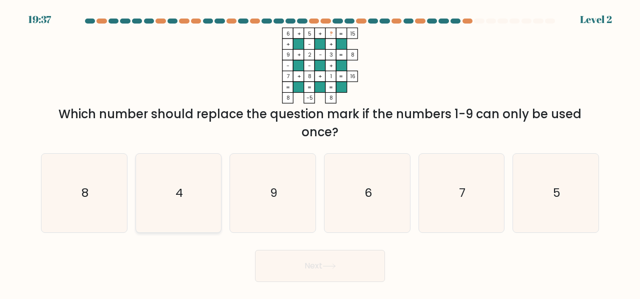
click at [202, 166] on icon "4" at bounding box center [179, 193] width 79 height 79
click at [320, 152] on input "b. 4" at bounding box center [320, 151] width 1 height 3
radio input "true"
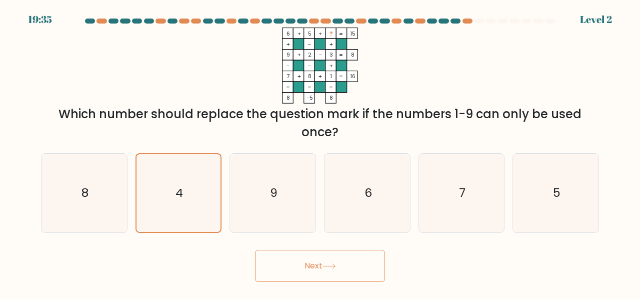
click at [300, 262] on button "Next" at bounding box center [320, 266] width 130 height 32
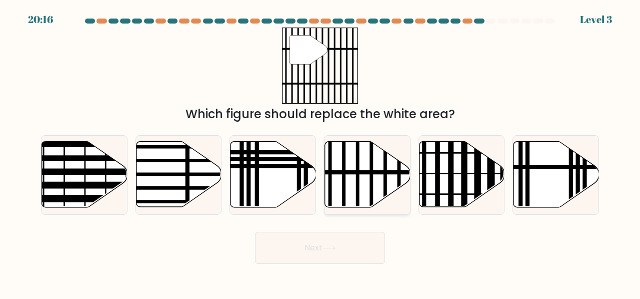
click at [355, 172] on line at bounding box center [394, 172] width 172 height 0
click at [321, 152] on input "d." at bounding box center [320, 151] width 1 height 3
radio input "true"
click at [300, 243] on button "Next" at bounding box center [320, 248] width 130 height 32
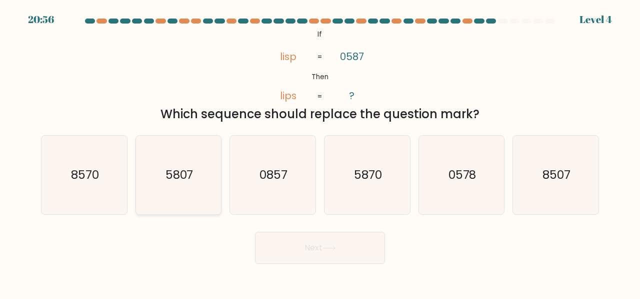
click at [170, 200] on icon "5807" at bounding box center [179, 175] width 79 height 79
click at [320, 152] on input "b. 5807" at bounding box center [320, 151] width 1 height 3
radio input "true"
click at [307, 241] on button "Next" at bounding box center [320, 248] width 130 height 32
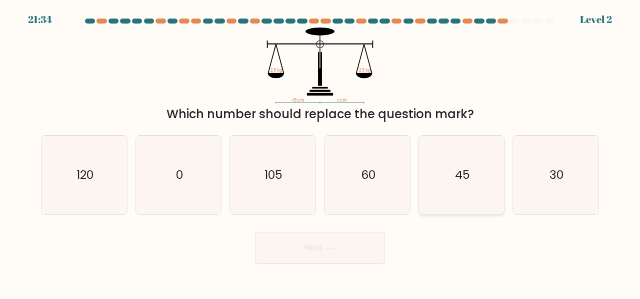
click at [467, 142] on icon "45" at bounding box center [462, 175] width 79 height 79
click at [321, 150] on input "e. 45" at bounding box center [320, 151] width 1 height 3
radio input "true"
click at [329, 241] on button "Next" at bounding box center [320, 248] width 130 height 32
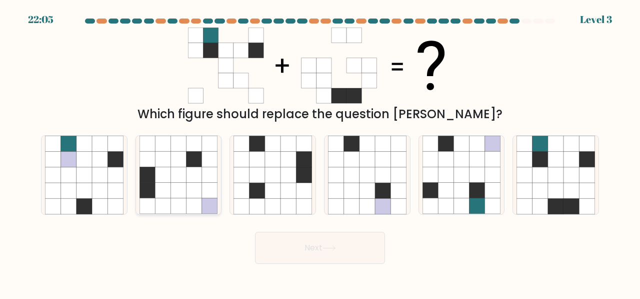
click at [167, 174] on icon at bounding box center [163, 175] width 16 height 16
click at [320, 152] on input "b." at bounding box center [320, 151] width 1 height 3
radio input "true"
click at [267, 242] on button "Next" at bounding box center [320, 248] width 130 height 32
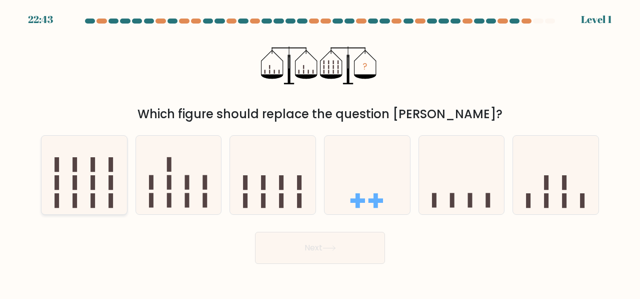
click at [89, 186] on icon at bounding box center [85, 174] width 86 height 71
click at [320, 152] on input "a." at bounding box center [320, 151] width 1 height 3
radio input "true"
click at [285, 246] on button "Next" at bounding box center [320, 248] width 130 height 32
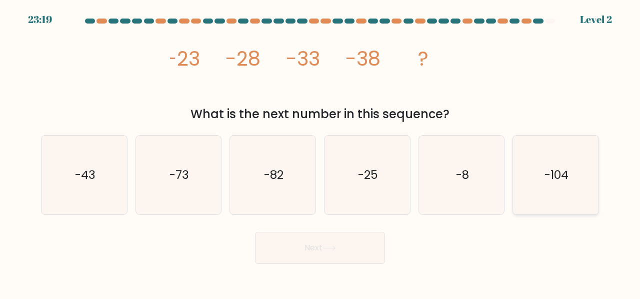
click at [548, 165] on icon "-104" at bounding box center [556, 175] width 79 height 79
click at [321, 152] on input "f. -104" at bounding box center [320, 151] width 1 height 3
radio input "true"
click at [323, 270] on body "23:17 Level 2" at bounding box center [320, 149] width 640 height 299
click at [326, 254] on button "Next" at bounding box center [320, 248] width 130 height 32
